Goal: Transaction & Acquisition: Purchase product/service

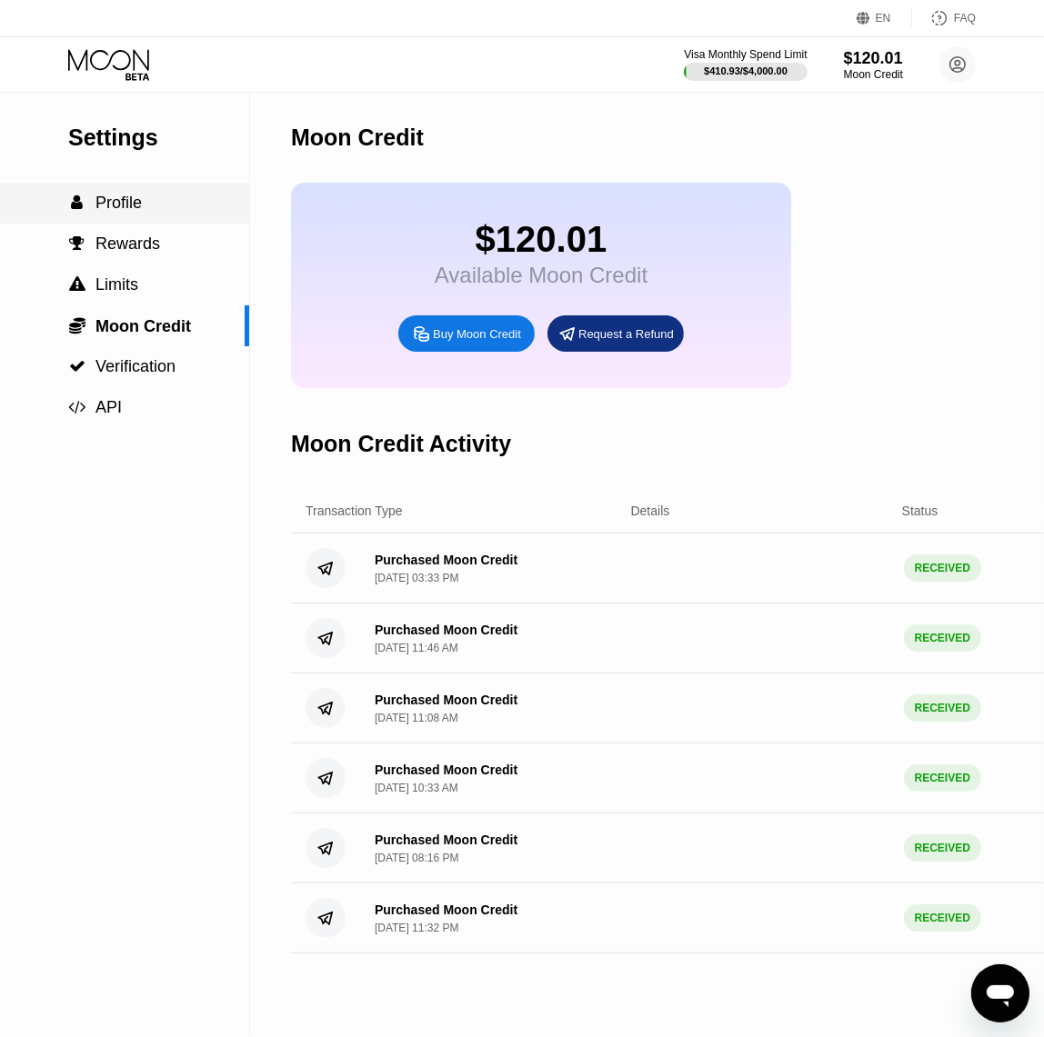
click at [136, 205] on span "Profile" at bounding box center [118, 203] width 46 height 18
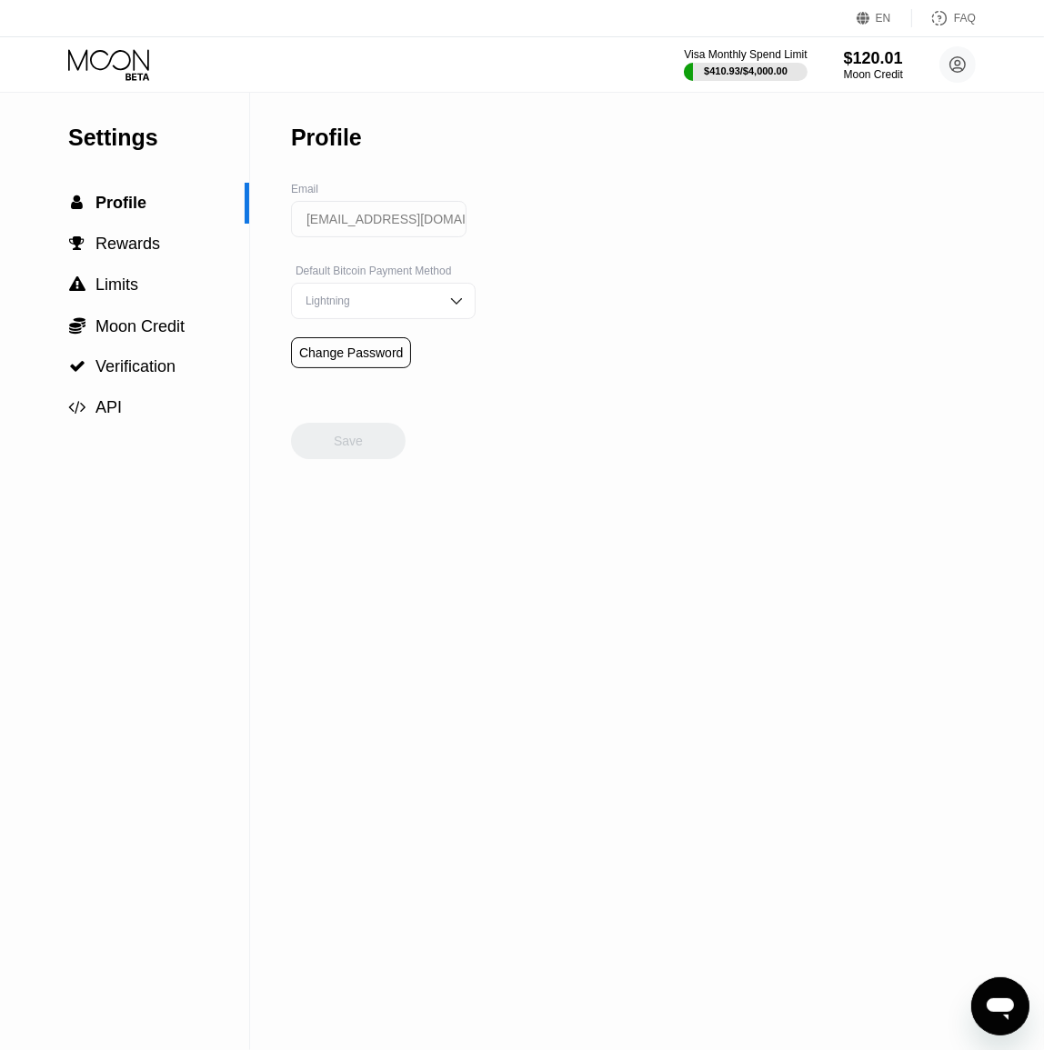
click at [152, 62] on icon at bounding box center [110, 65] width 85 height 32
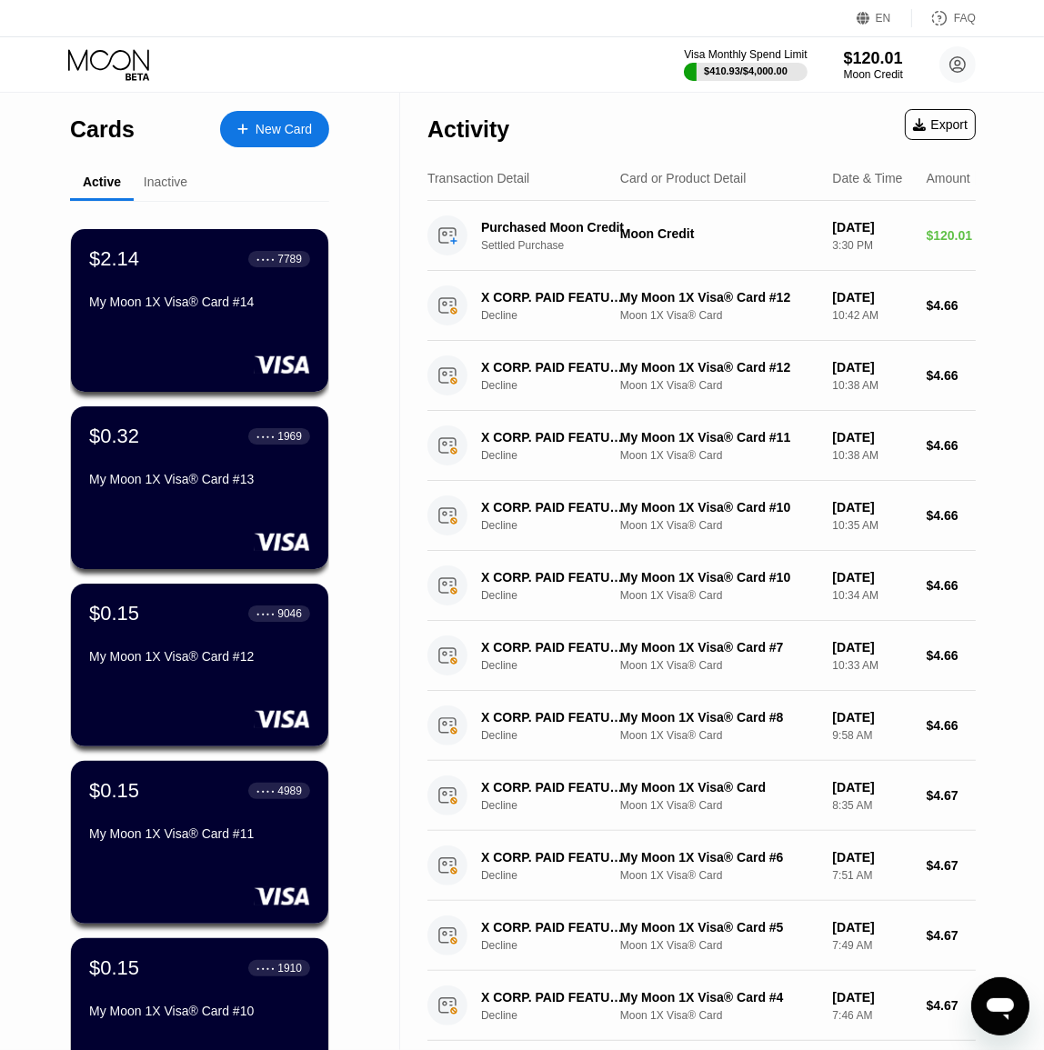
click at [291, 123] on div "New Card" at bounding box center [283, 129] width 56 height 15
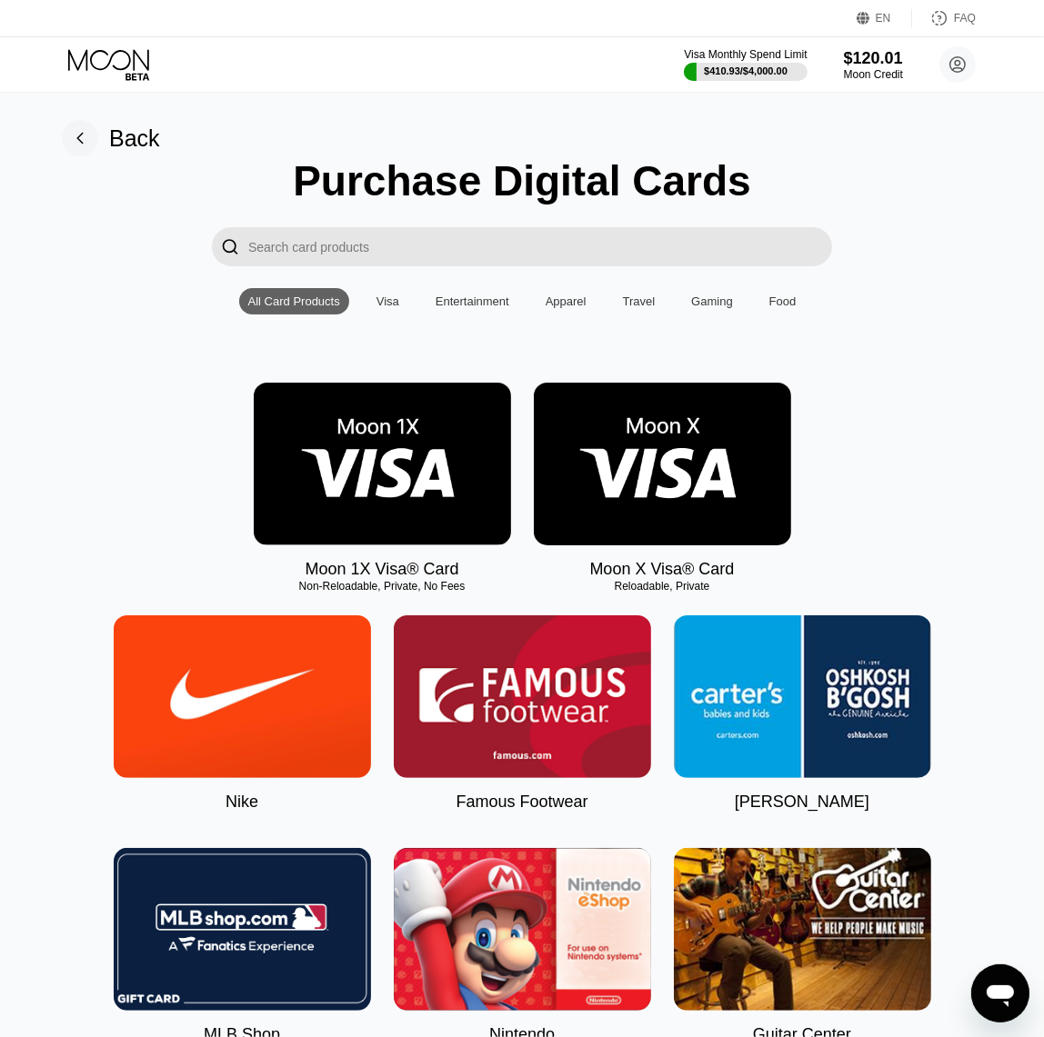
click at [370, 468] on img at bounding box center [382, 464] width 257 height 163
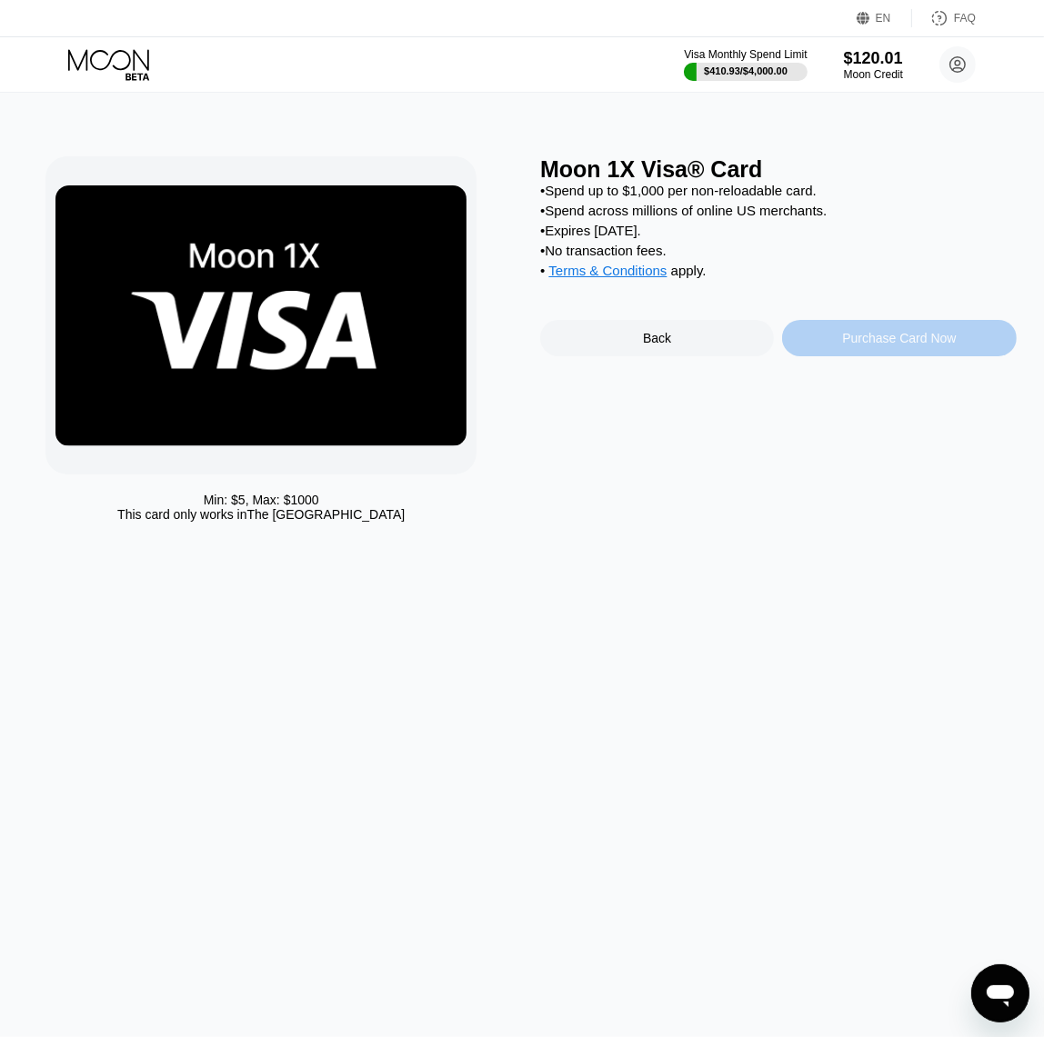
click at [904, 345] on div "Purchase Card Now" at bounding box center [899, 338] width 114 height 15
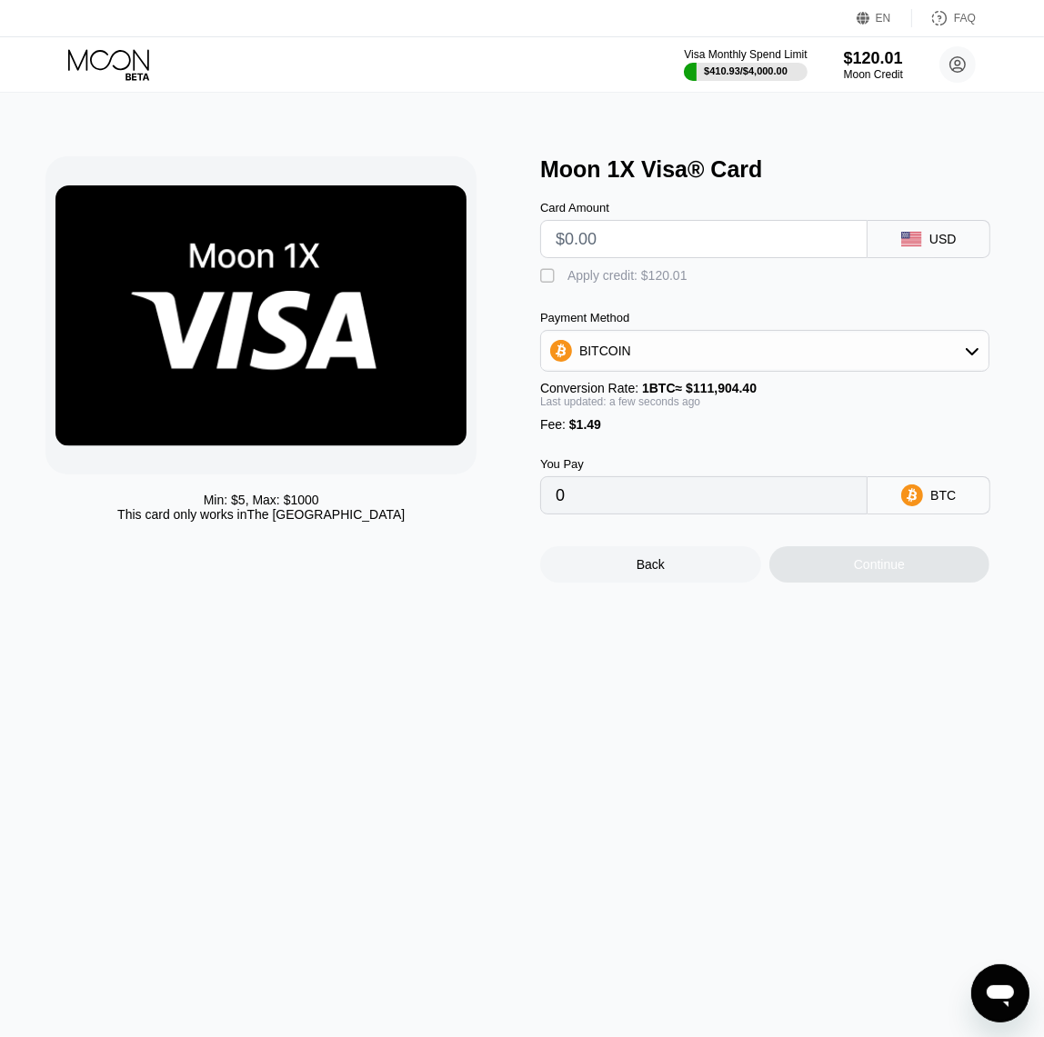
click at [638, 224] on div "Card Amount" at bounding box center [703, 229] width 327 height 57
click at [636, 233] on input "text" at bounding box center [703, 239] width 296 height 36
type input "$11"
type input "0.00011162"
type input "$118"
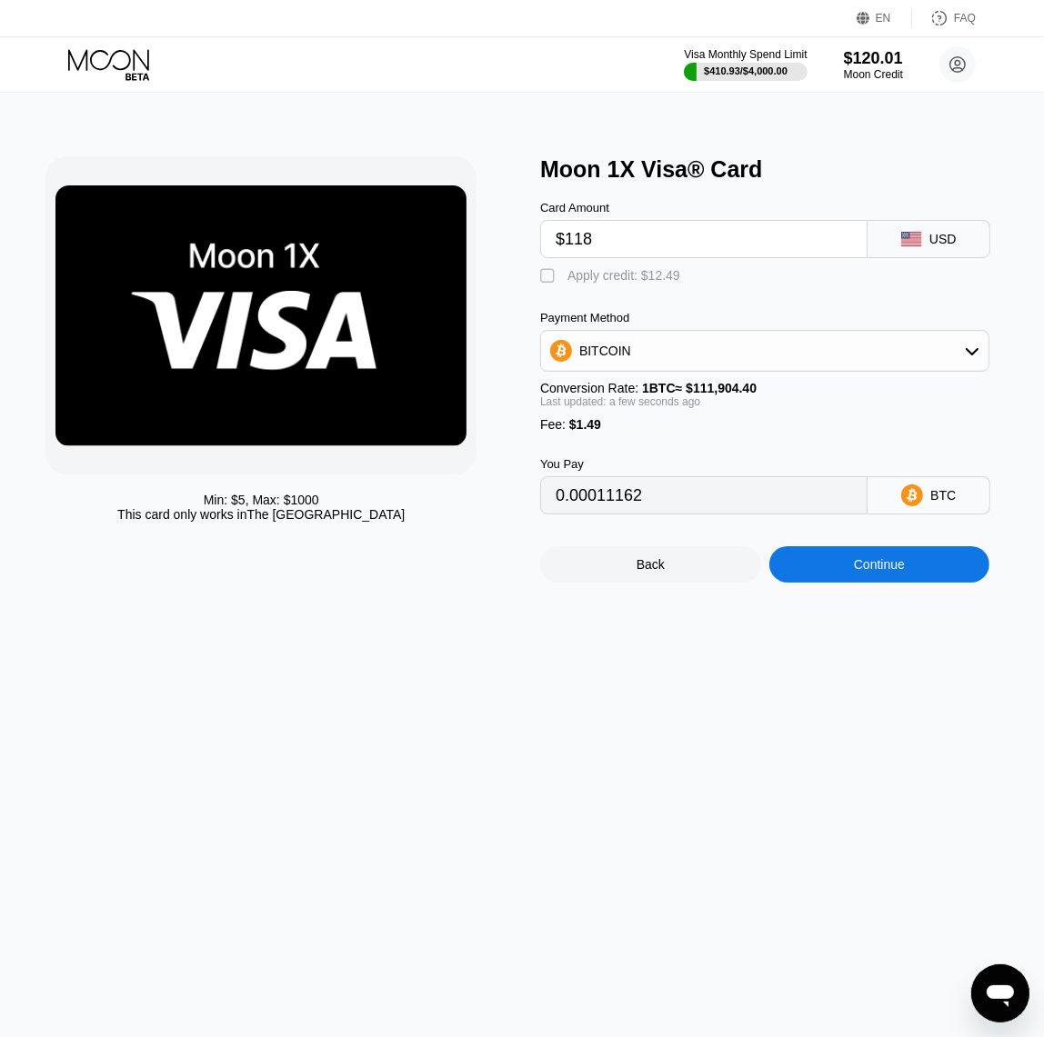
type input "0.00106779"
type input "$118"
click at [632, 283] on div "Apply credit: $119.49" at bounding box center [627, 275] width 120 height 15
type input "0"
click at [639, 254] on input "$118" at bounding box center [703, 239] width 296 height 36
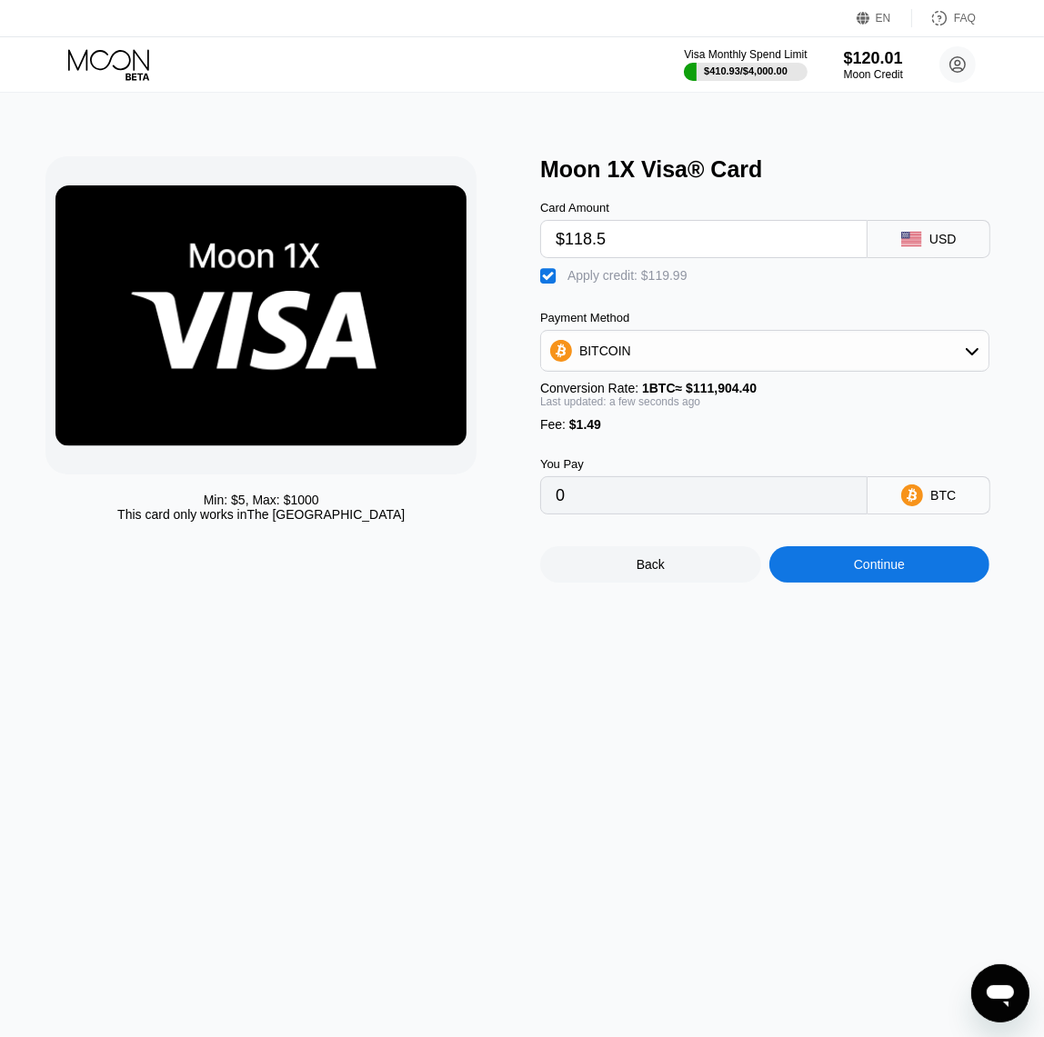
type input "$118.5"
click at [851, 583] on div "Continue" at bounding box center [879, 564] width 221 height 36
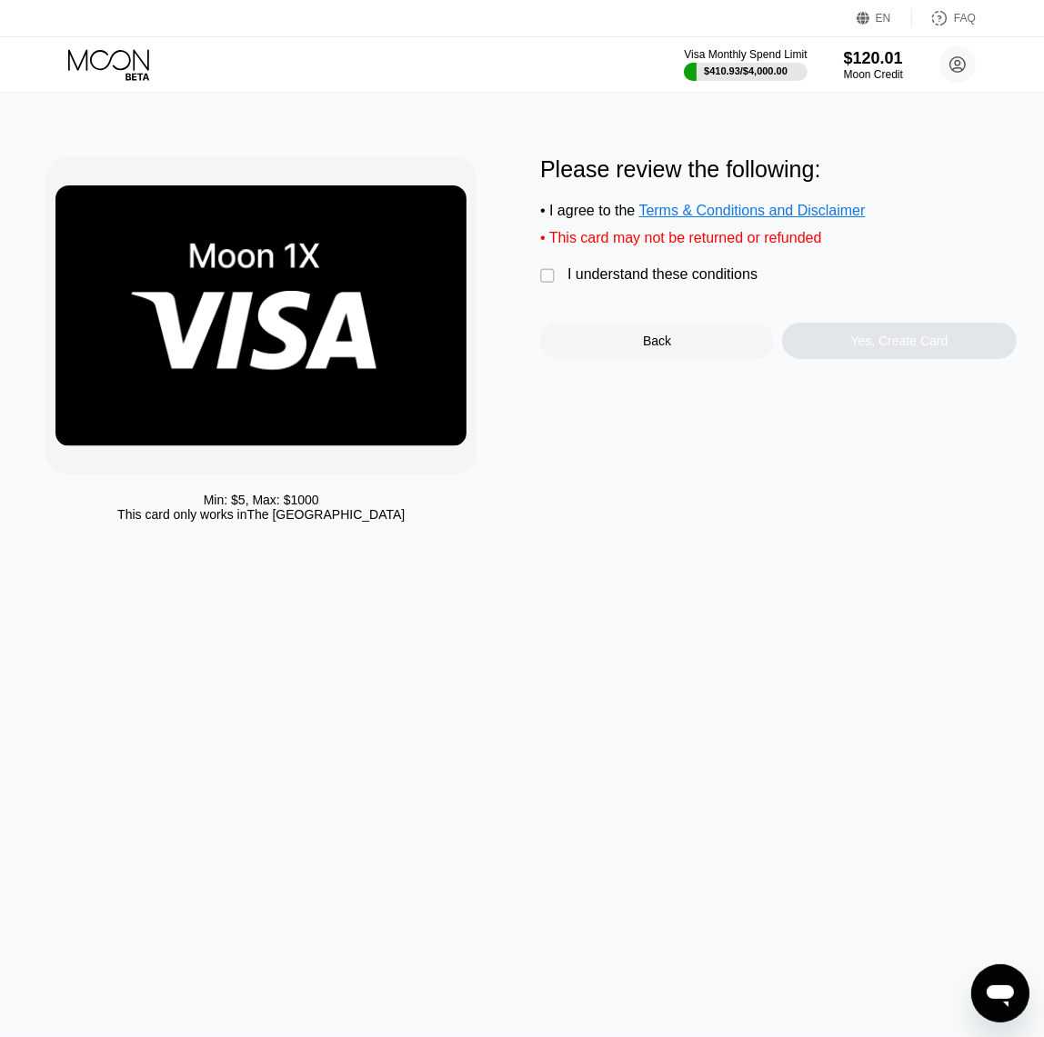
click at [657, 276] on div "I understand these conditions" at bounding box center [662, 274] width 190 height 16
click at [842, 348] on div "Yes, Create Card" at bounding box center [899, 341] width 234 height 36
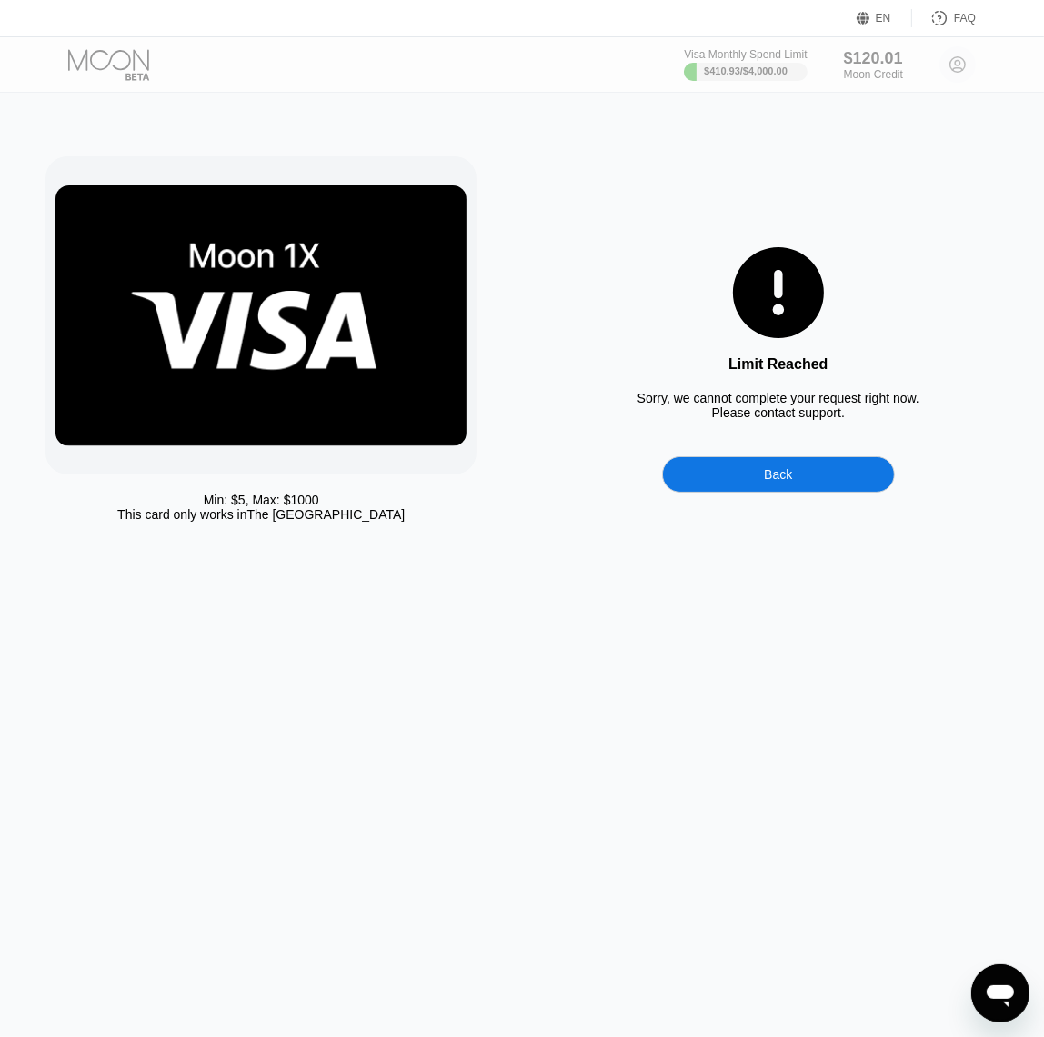
click at [1021, 984] on div "Открыть окно обмена сообщениями" at bounding box center [999, 992] width 55 height 55
